Goal: Information Seeking & Learning: Find specific fact

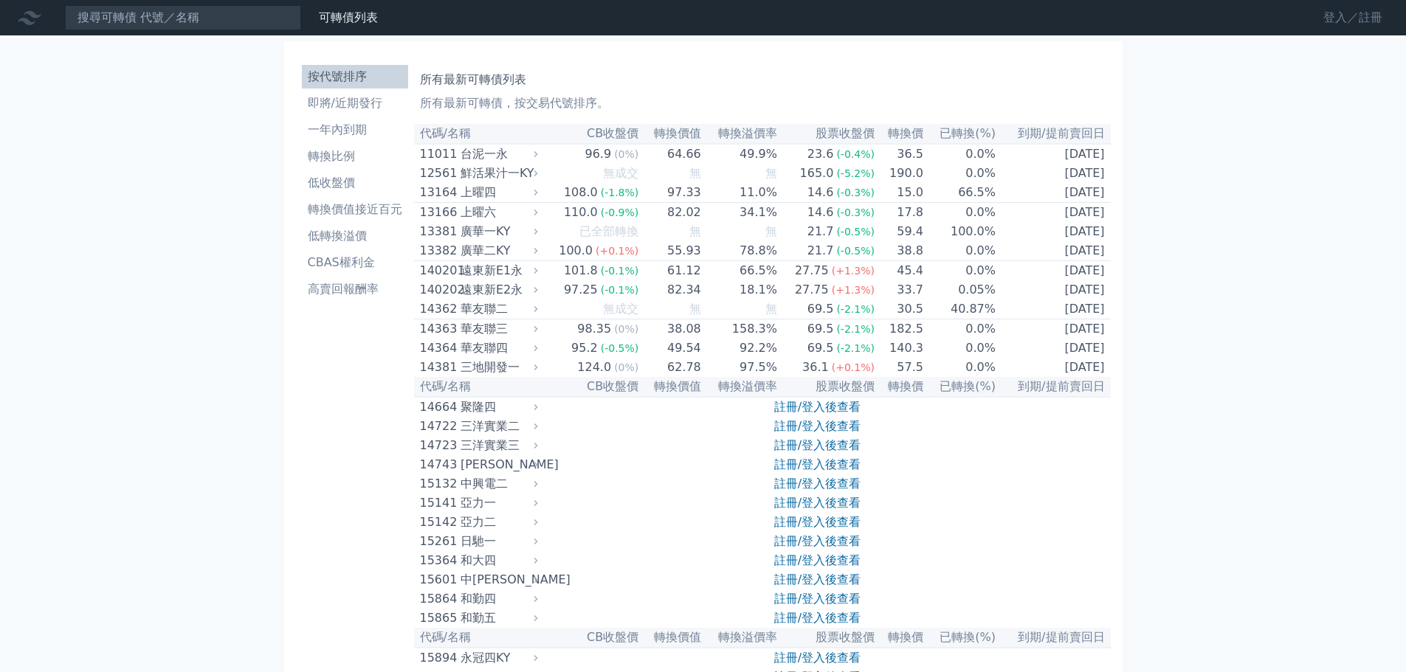
click at [1361, 10] on link "登入／註冊" at bounding box center [1353, 18] width 83 height 24
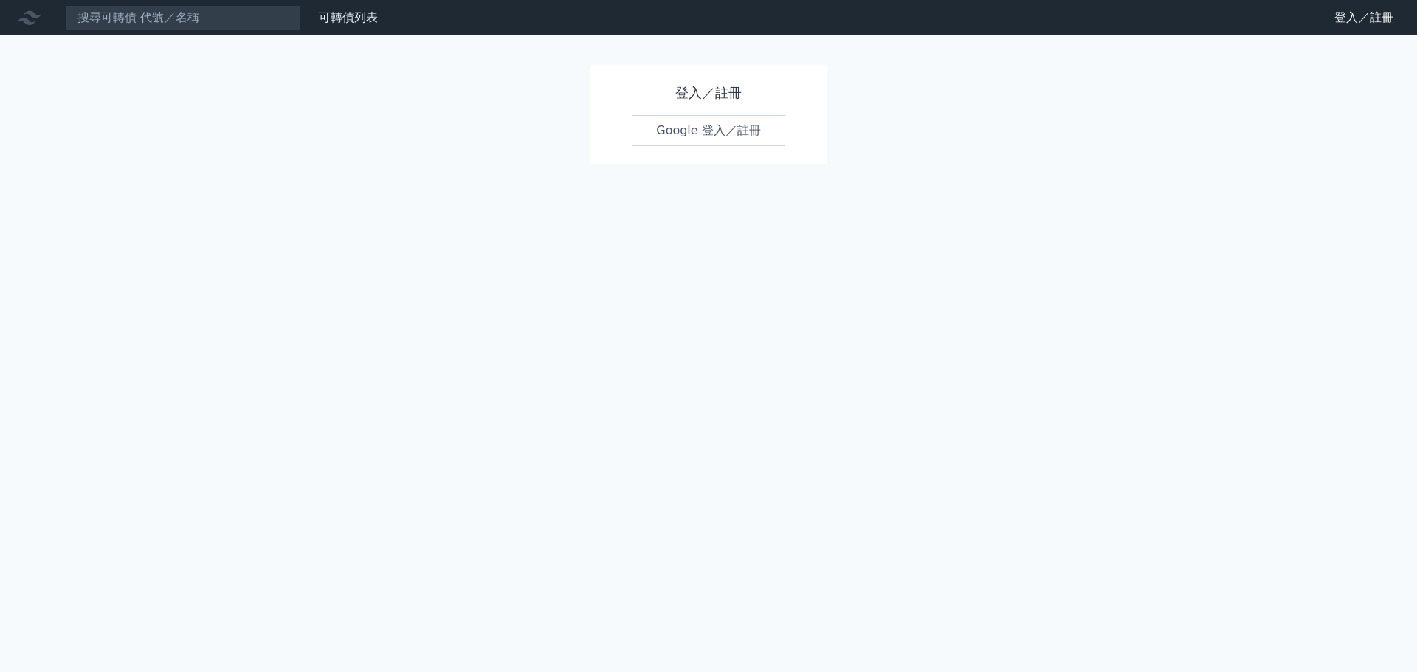
click at [714, 137] on link "Google 登入／註冊" at bounding box center [709, 130] width 154 height 31
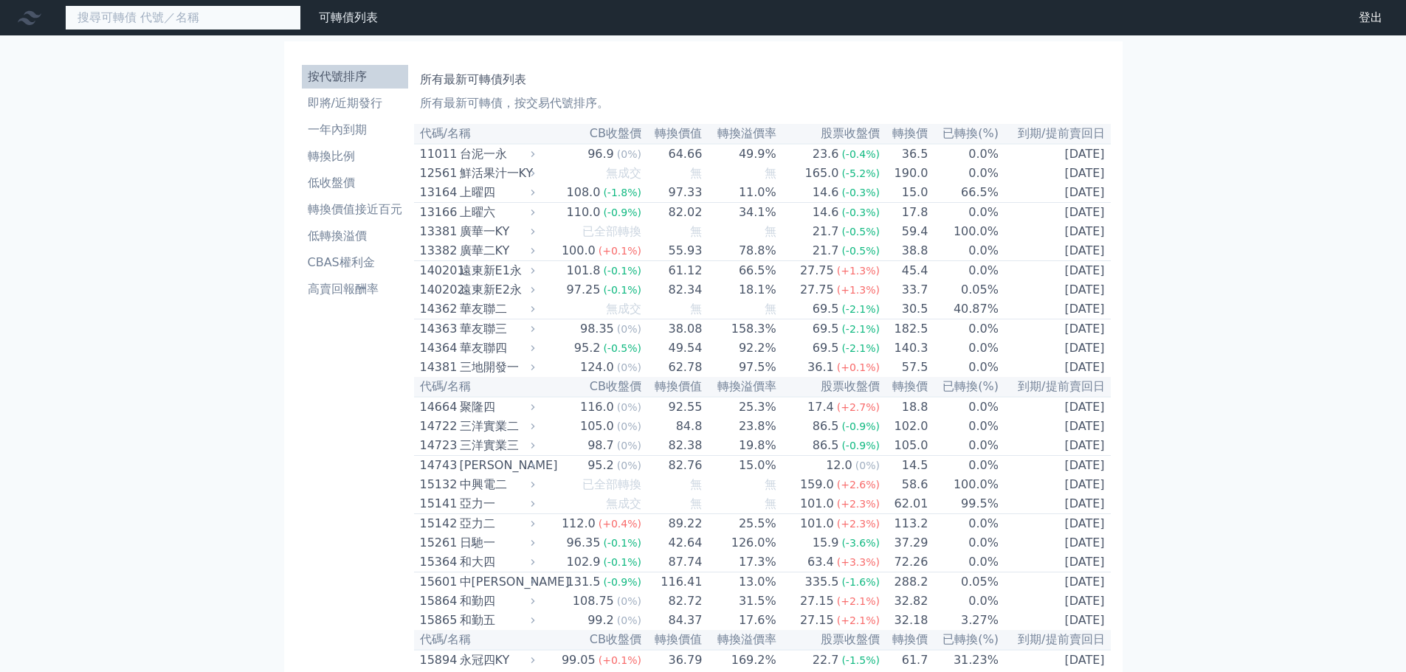
click at [242, 18] on input at bounding box center [183, 17] width 236 height 25
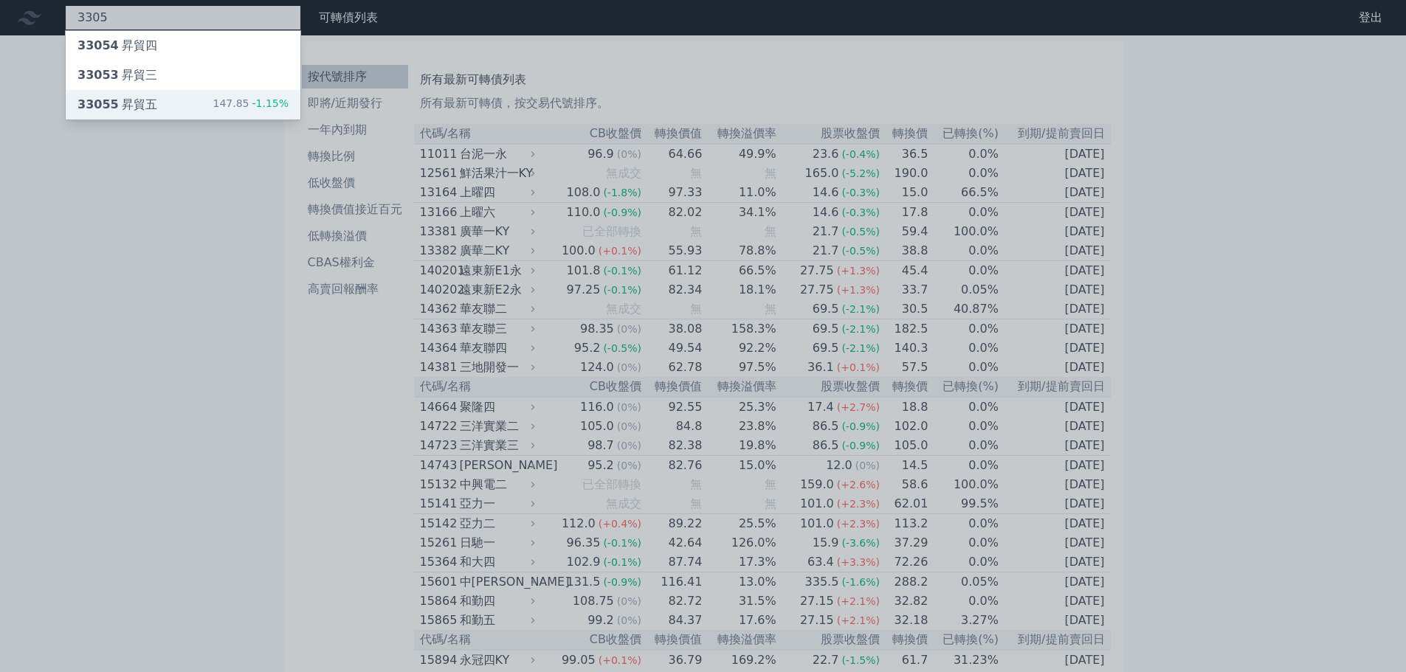
type input "3305"
click at [228, 100] on div "147.85 -1.15%" at bounding box center [251, 105] width 76 height 18
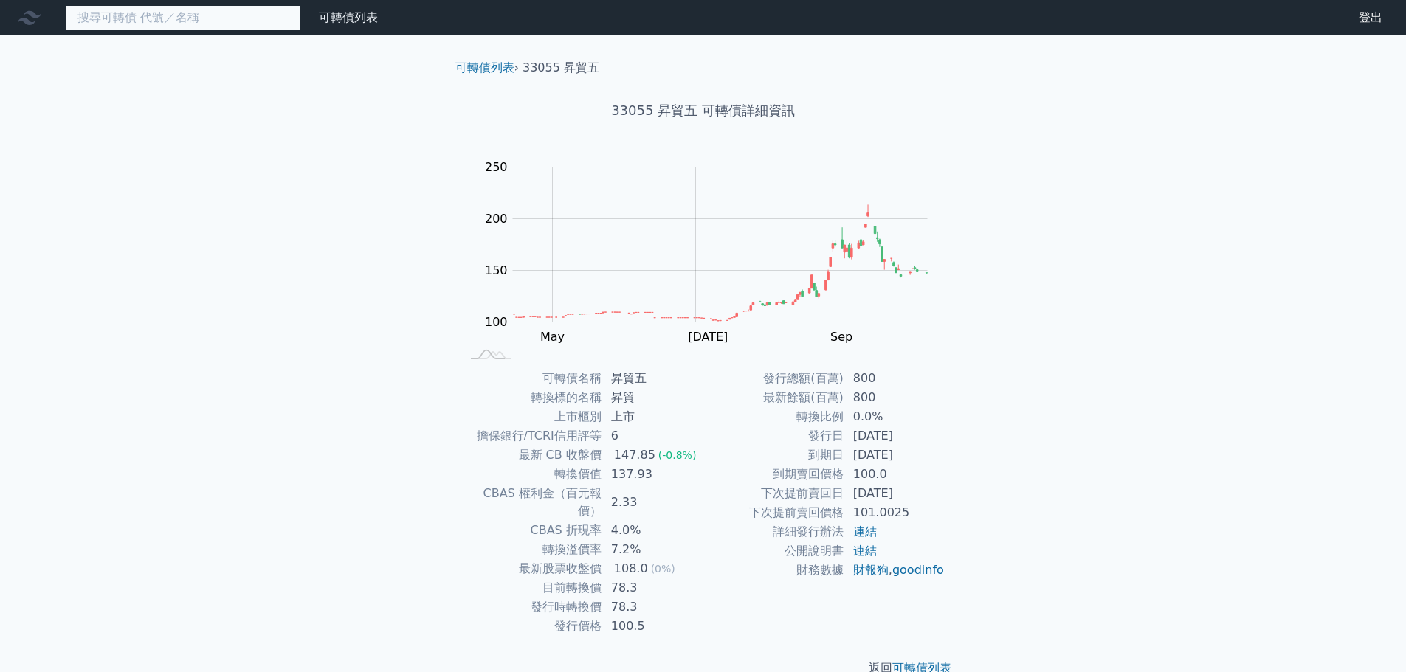
click at [159, 24] on input at bounding box center [183, 17] width 236 height 25
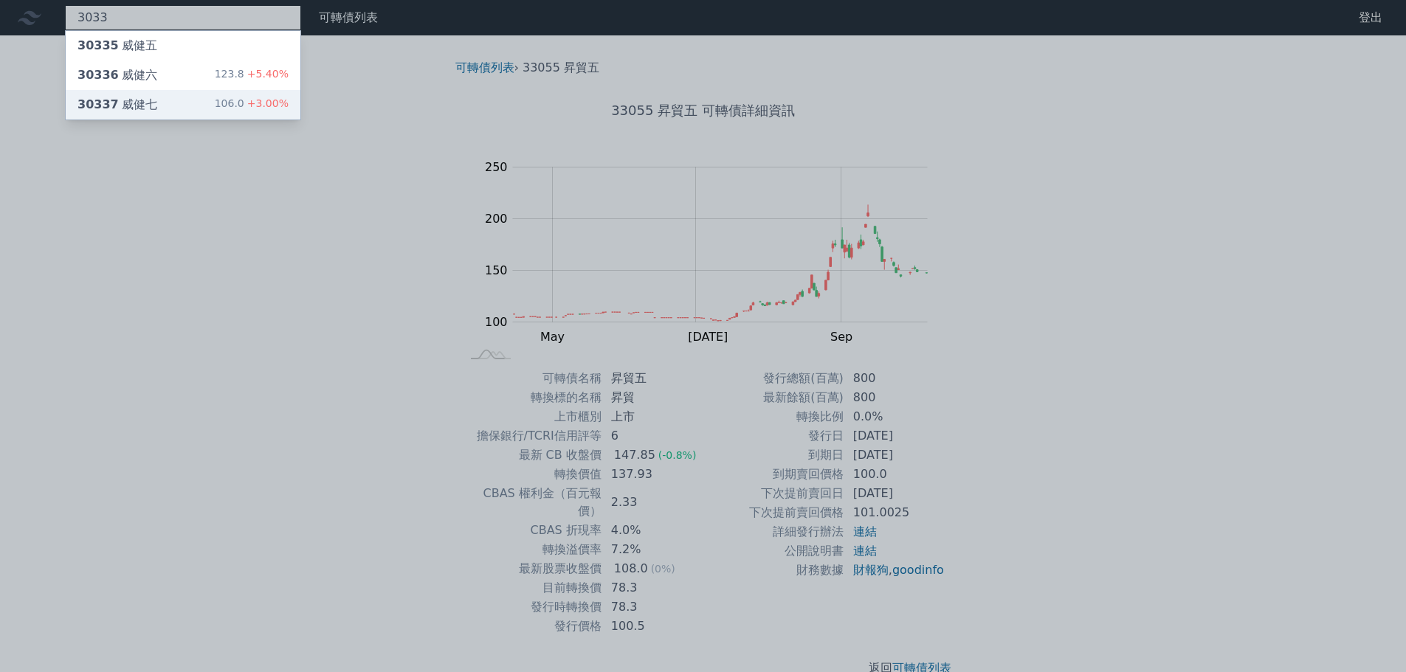
type input "3033"
click at [235, 95] on div "30337 威健七 106.0 +3.00%" at bounding box center [183, 105] width 235 height 30
